Goal: Task Accomplishment & Management: Use online tool/utility

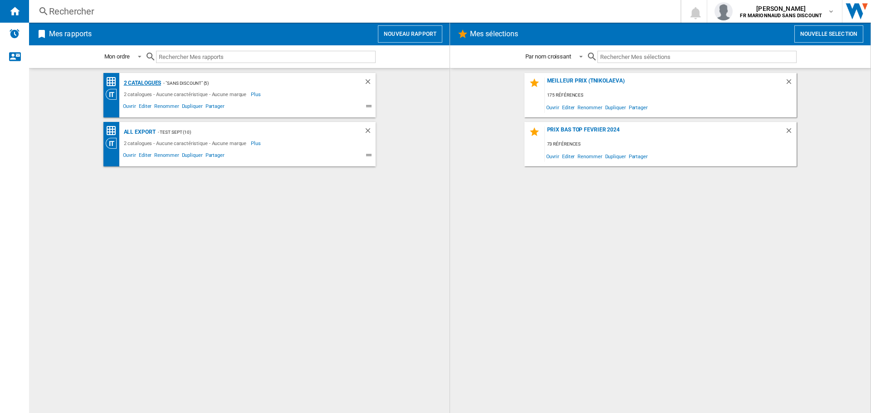
click at [132, 84] on div "2 catalogues" at bounding box center [142, 83] width 40 height 11
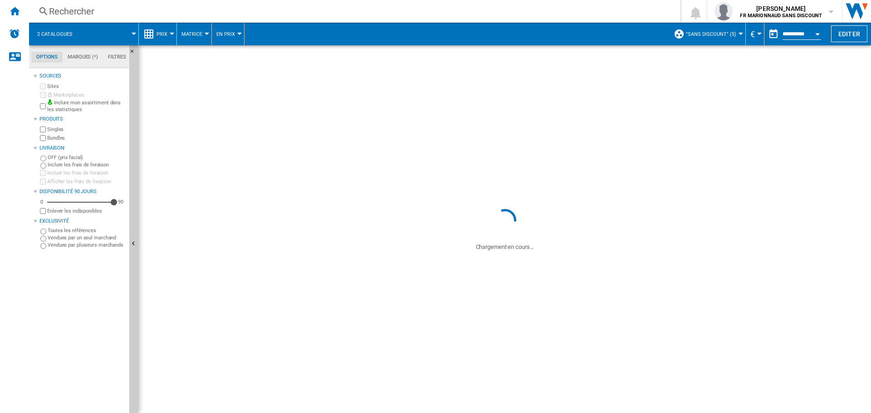
click at [50, 39] on button "2 catalogues" at bounding box center [59, 34] width 44 height 23
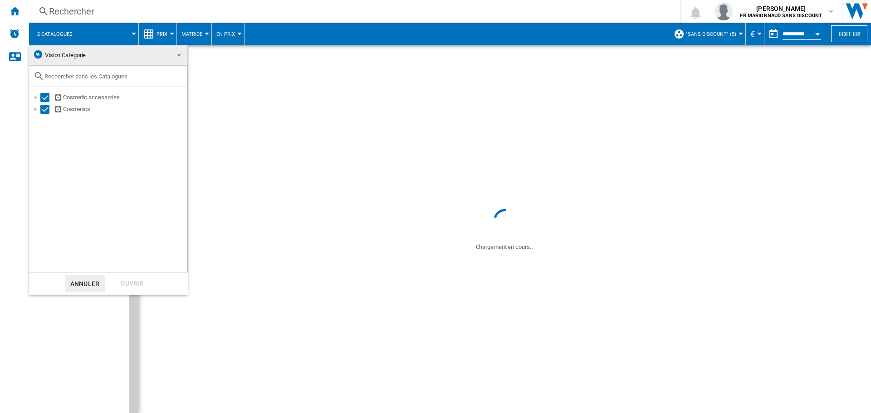
click at [276, 198] on md-backdrop at bounding box center [435, 206] width 871 height 413
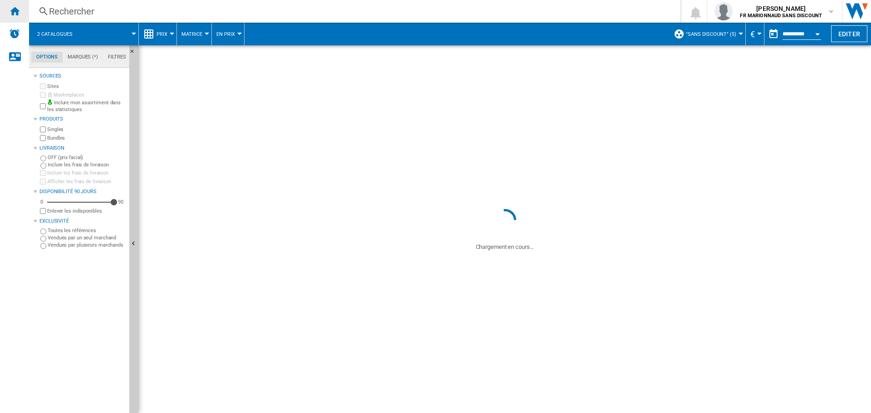
click at [12, 17] on div "Accueil" at bounding box center [14, 11] width 29 height 23
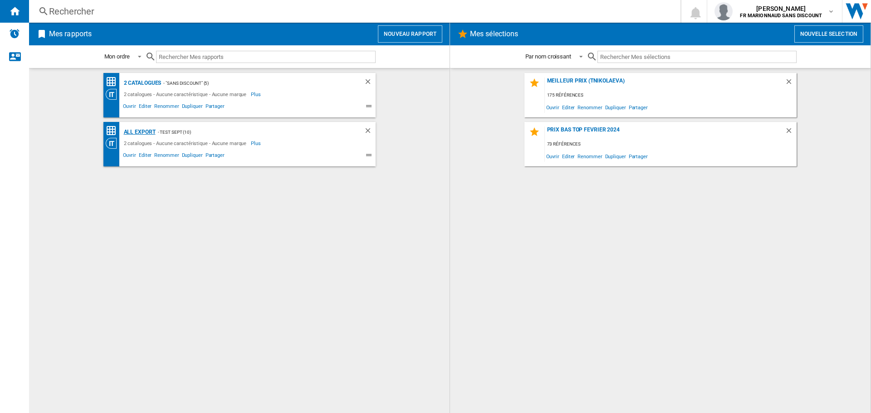
click at [146, 130] on div "all export" at bounding box center [139, 132] width 34 height 11
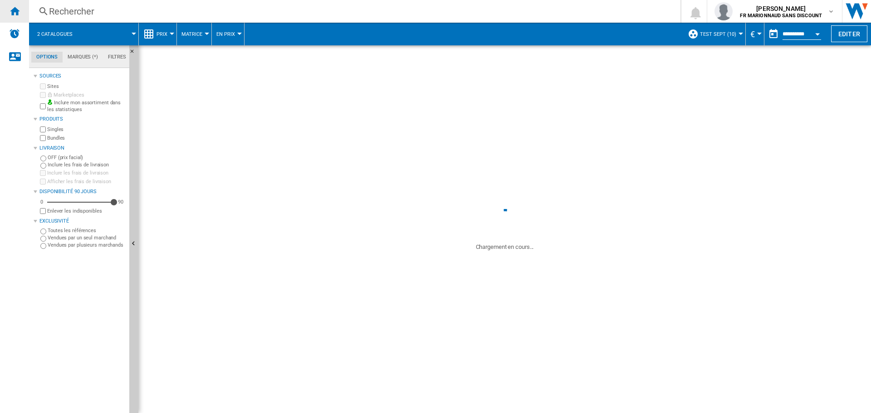
click at [15, 18] on div "Accueil" at bounding box center [14, 11] width 29 height 23
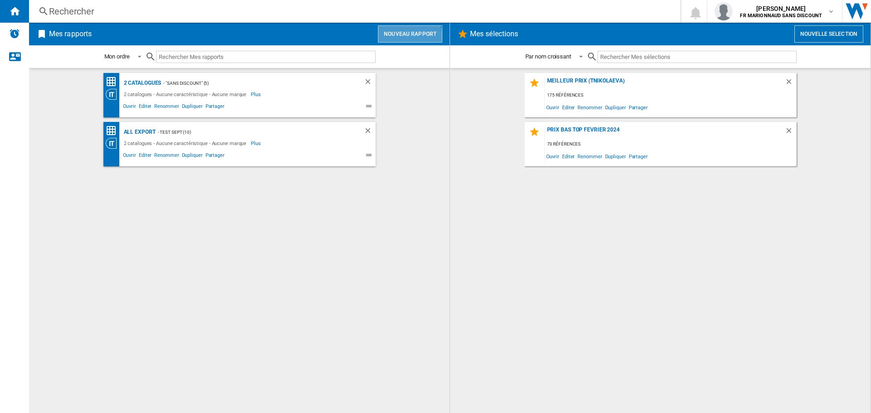
click at [409, 36] on button "Nouveau rapport" at bounding box center [410, 33] width 64 height 17
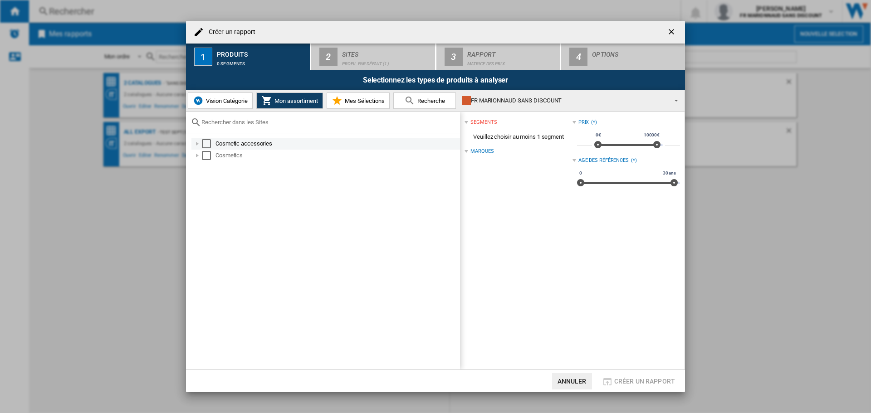
click at [206, 139] on div "Select" at bounding box center [206, 143] width 9 height 9
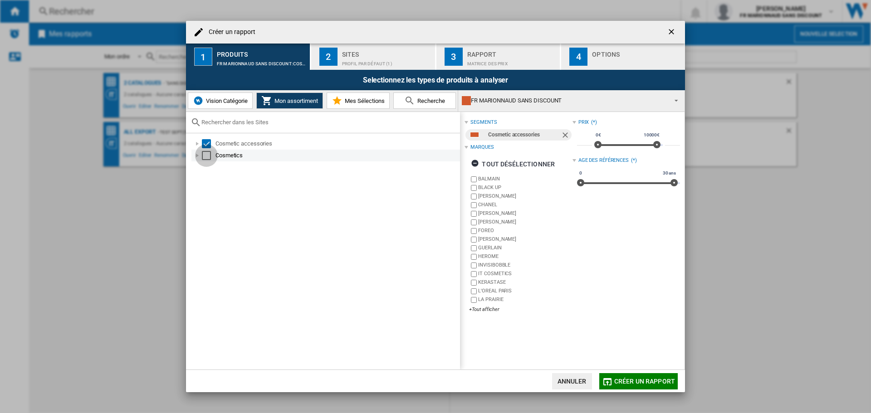
click at [210, 151] on div "Select" at bounding box center [206, 155] width 9 height 9
